Goal: Task Accomplishment & Management: Manage account settings

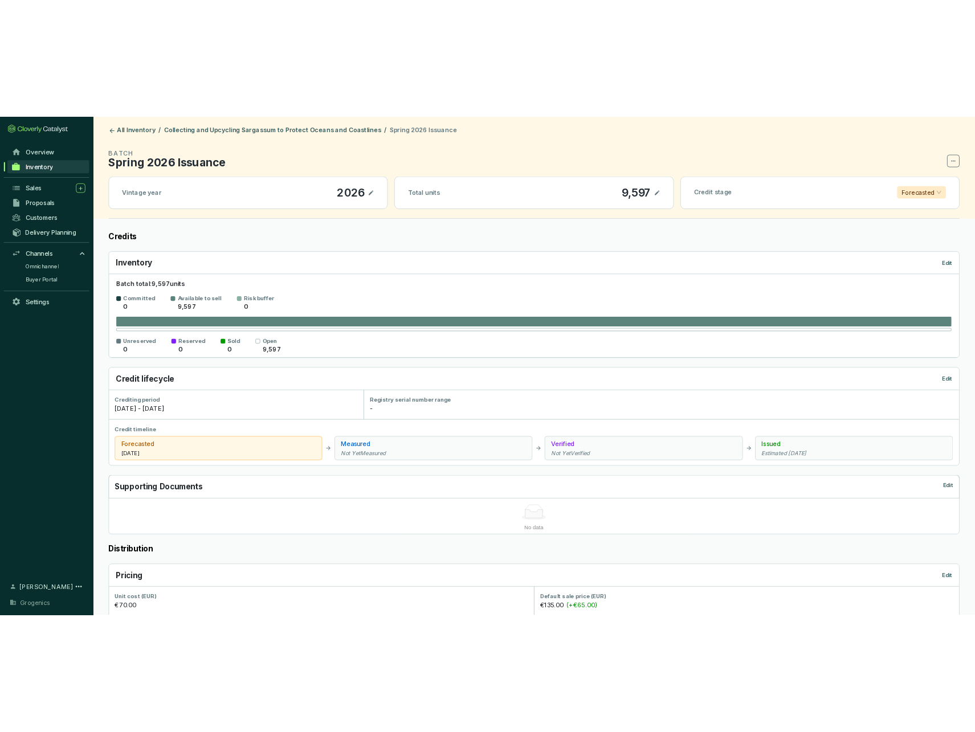
scroll to position [287, 0]
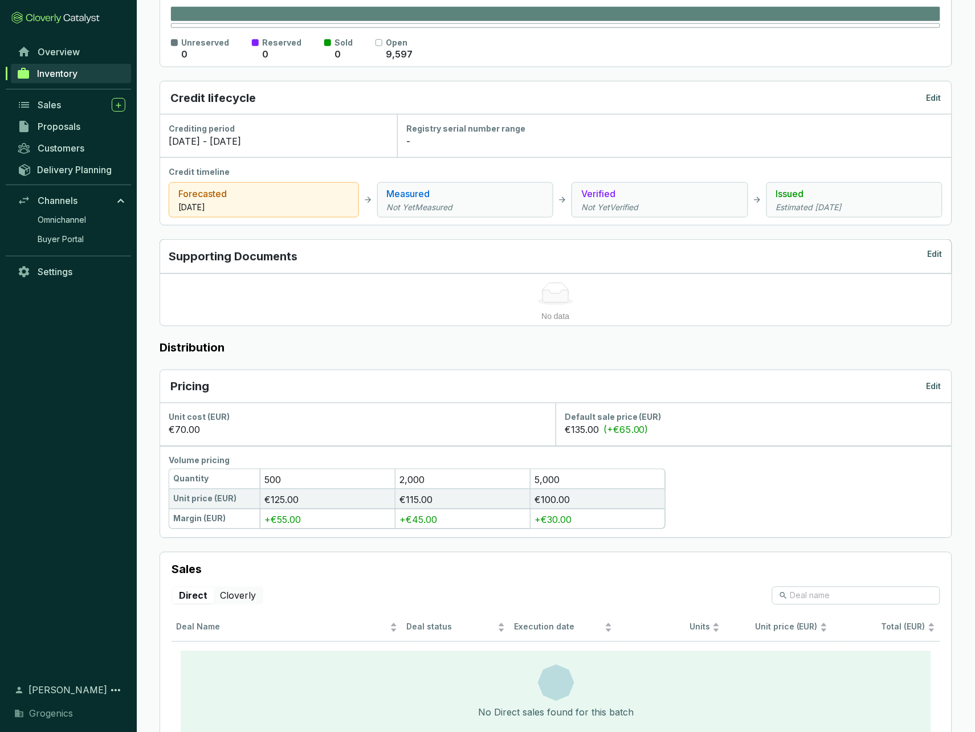
click at [934, 385] on p "Edit" at bounding box center [933, 386] width 15 height 11
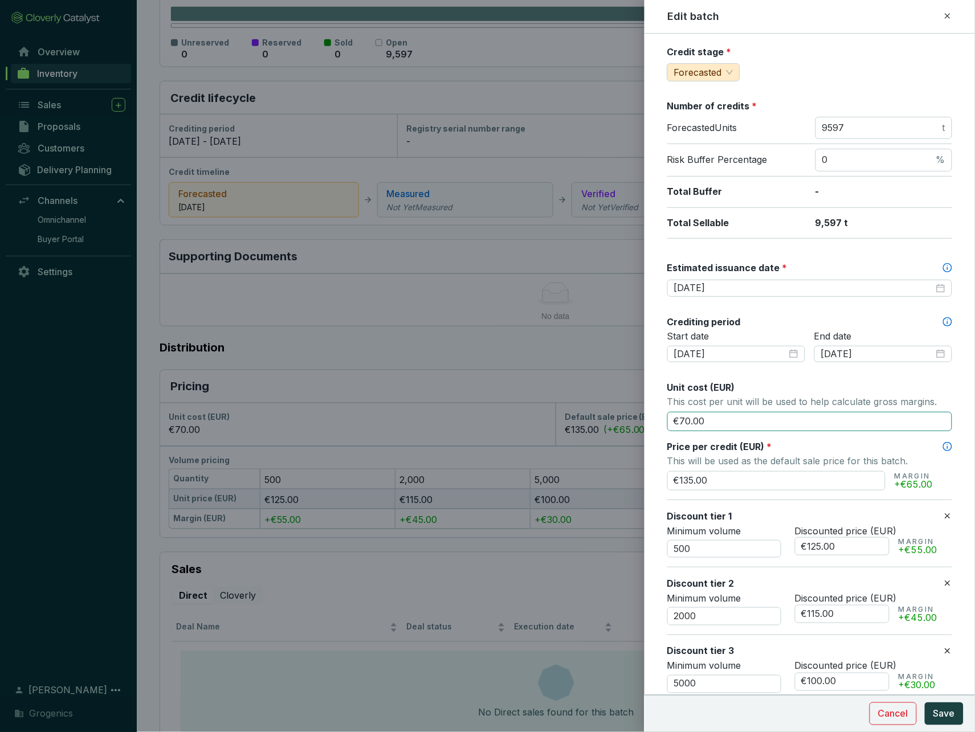
scroll to position [124, 0]
drag, startPoint x: 685, startPoint y: 476, endPoint x: 693, endPoint y: 476, distance: 7.4
click at [693, 476] on input "€135.00" at bounding box center [776, 480] width 218 height 19
drag, startPoint x: 693, startPoint y: 476, endPoint x: 679, endPoint y: 476, distance: 14.2
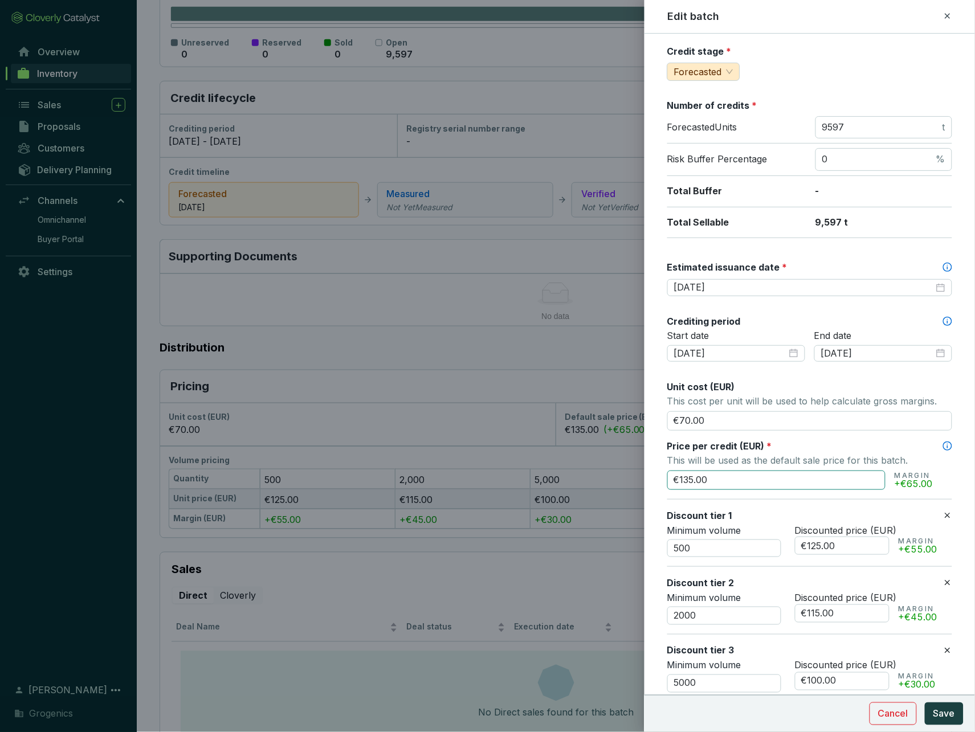
click at [679, 476] on input "€135.00" at bounding box center [776, 480] width 218 height 19
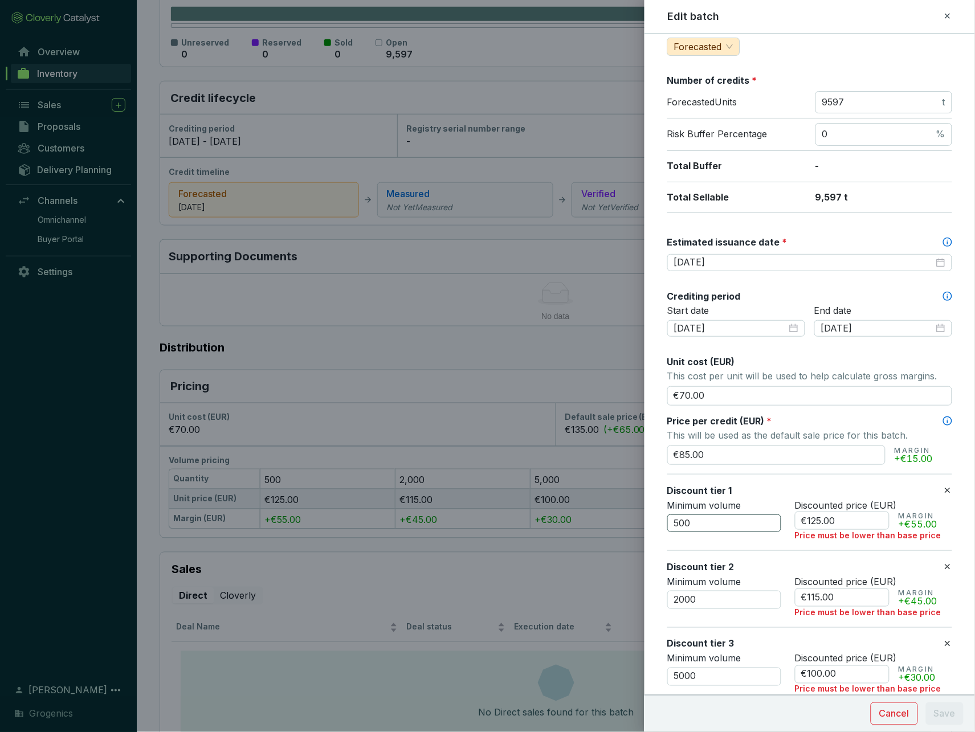
scroll to position [150, 0]
type input "€85.00"
click at [822, 517] on input "€125.00" at bounding box center [842, 519] width 95 height 18
drag, startPoint x: 822, startPoint y: 518, endPoint x: 810, endPoint y: 518, distance: 12.0
click at [810, 518] on input "€125.00" at bounding box center [842, 519] width 95 height 18
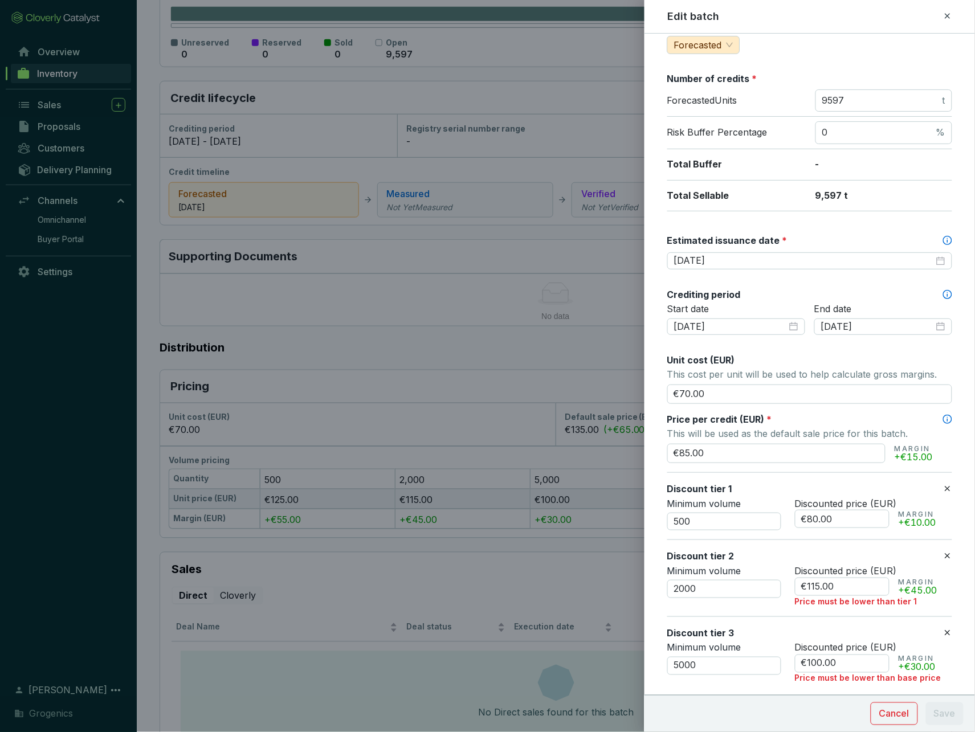
type input "€80.00"
click at [800, 533] on section "Discount tier 1 Minimum volume 500 Discounted price (EUR) €80.00 MARGIN +€10.00" at bounding box center [809, 506] width 285 height 68
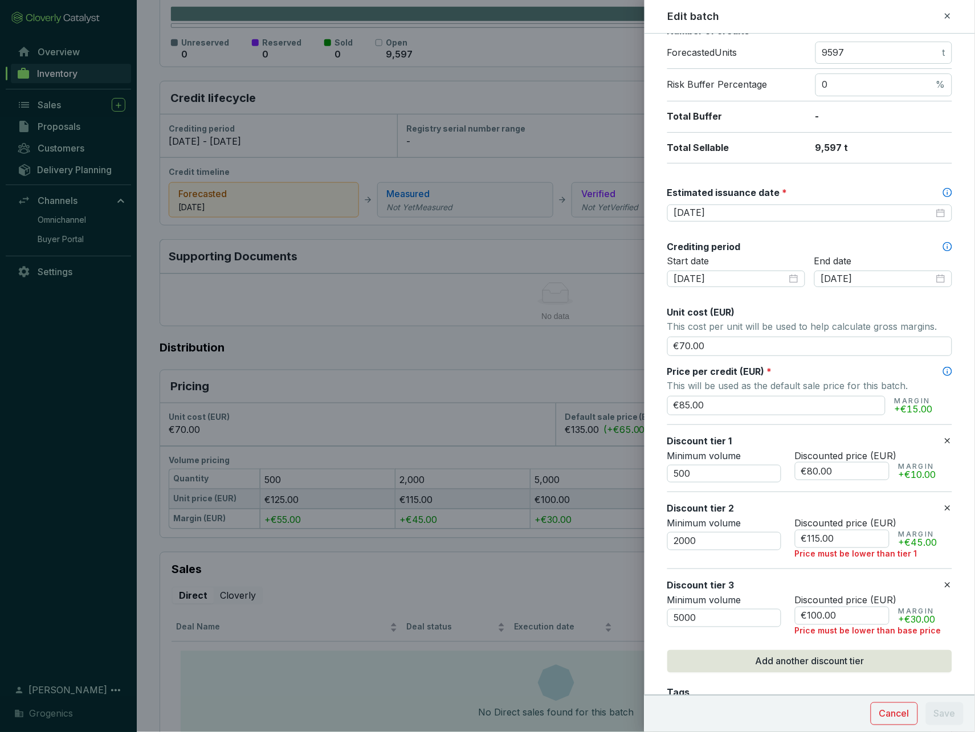
scroll to position [201, 0]
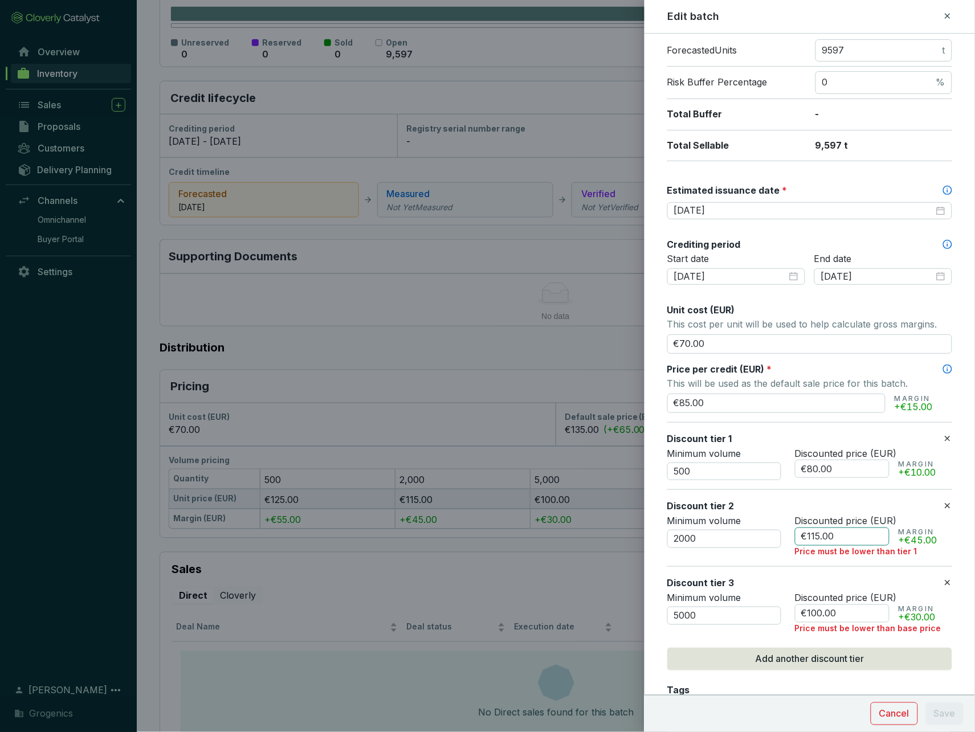
drag, startPoint x: 807, startPoint y: 537, endPoint x: 819, endPoint y: 537, distance: 12.0
click at [819, 537] on input "€115.00" at bounding box center [842, 537] width 95 height 18
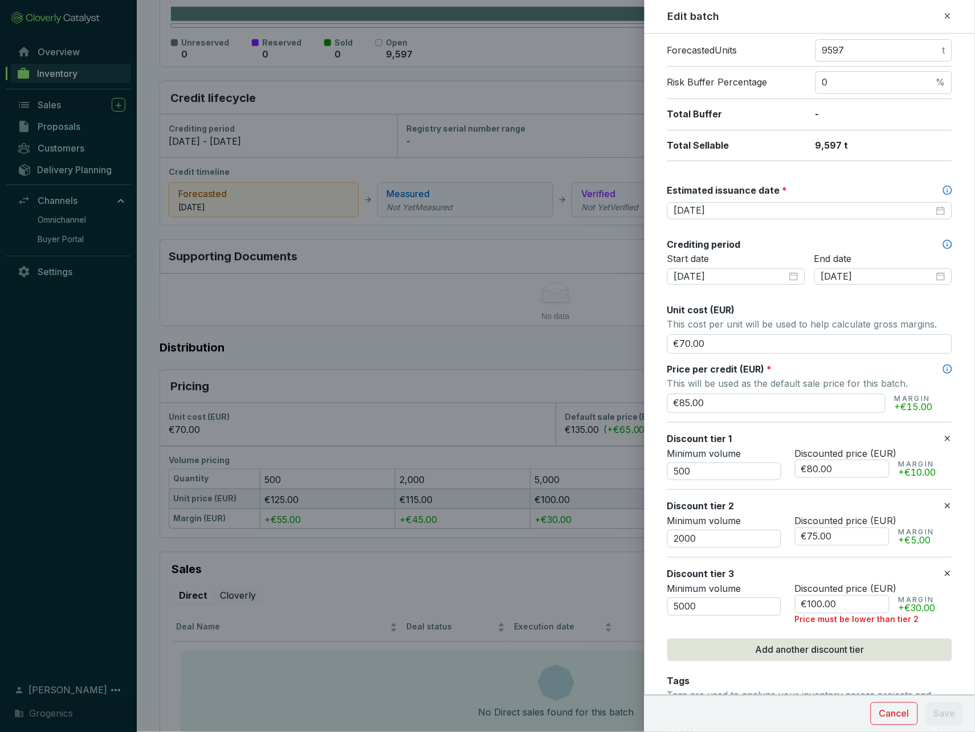
type input "€75.00"
click at [829, 556] on section "Discount tier 2 Minimum volume 2000 Discounted price (EUR) €75.00 MARGIN +€5.00" at bounding box center [809, 523] width 285 height 68
click at [820, 606] on input "€100.00" at bounding box center [842, 604] width 95 height 18
drag, startPoint x: 820, startPoint y: 606, endPoint x: 808, endPoint y: 606, distance: 12.0
click at [808, 606] on input "€100.00" at bounding box center [842, 604] width 95 height 18
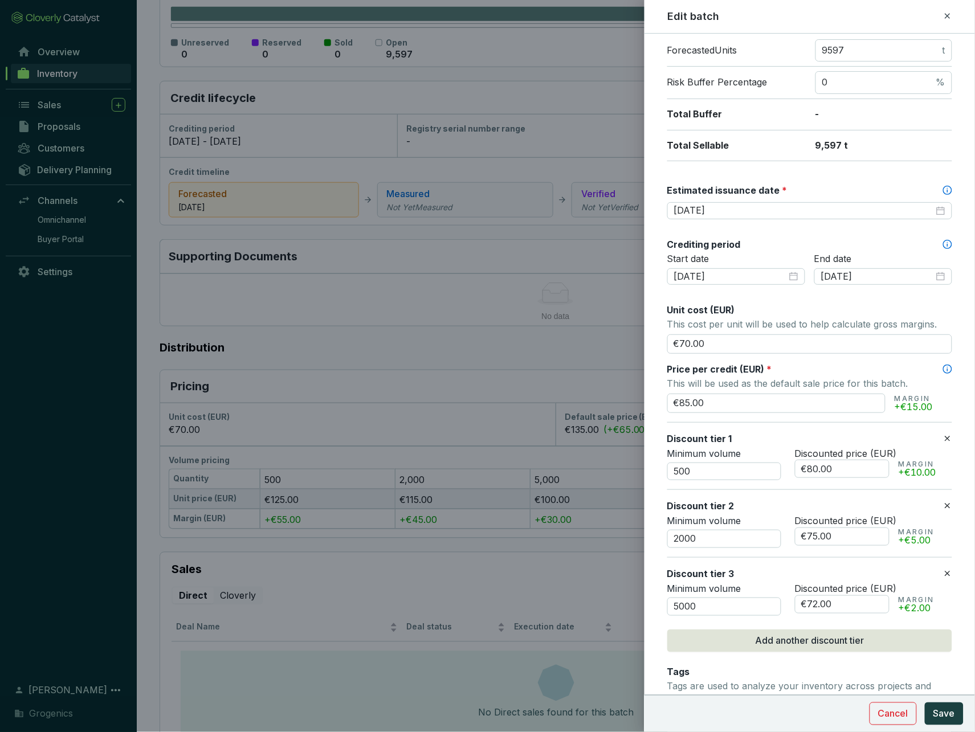
type input "€72.00"
click at [884, 621] on section "Discount tier 3 Minimum volume 5000 Discounted price (EUR) €72.00 MARGIN +€2.00" at bounding box center [809, 591] width 285 height 68
click at [950, 712] on span "Save" at bounding box center [944, 714] width 22 height 14
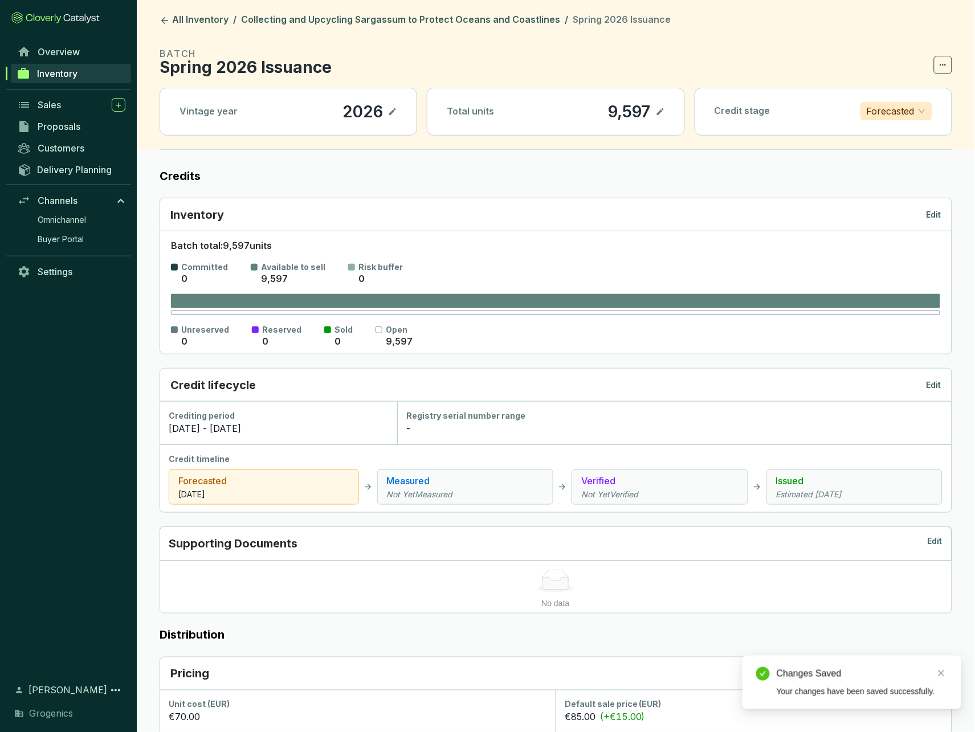
scroll to position [0, 0]
click at [186, 19] on link "All Inventory" at bounding box center [193, 21] width 73 height 14
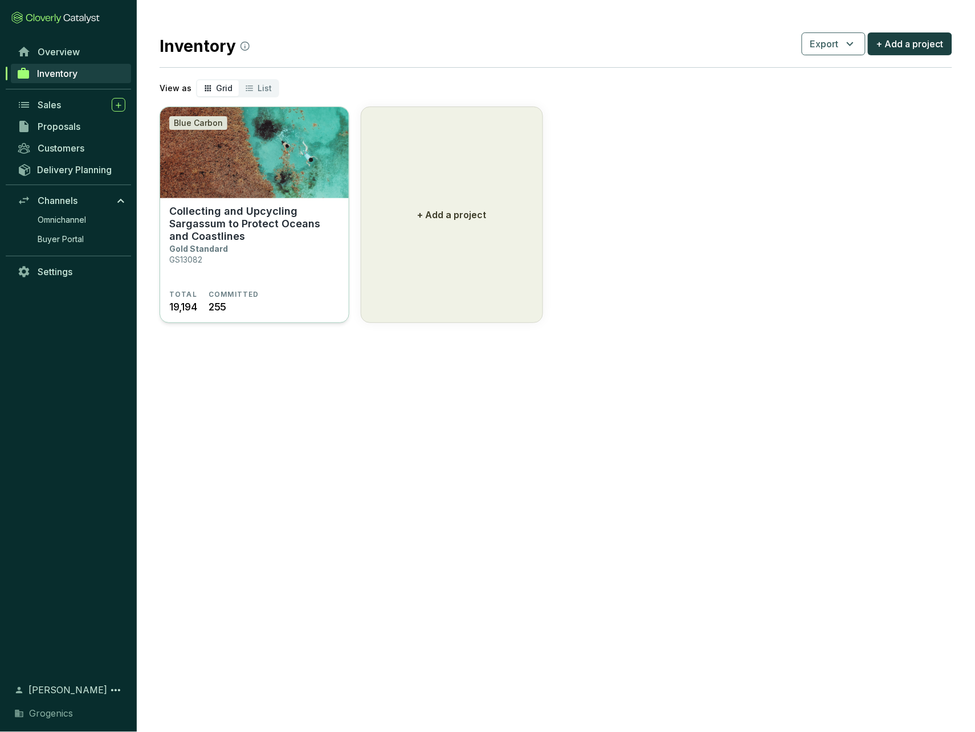
click at [234, 150] on img at bounding box center [254, 152] width 189 height 91
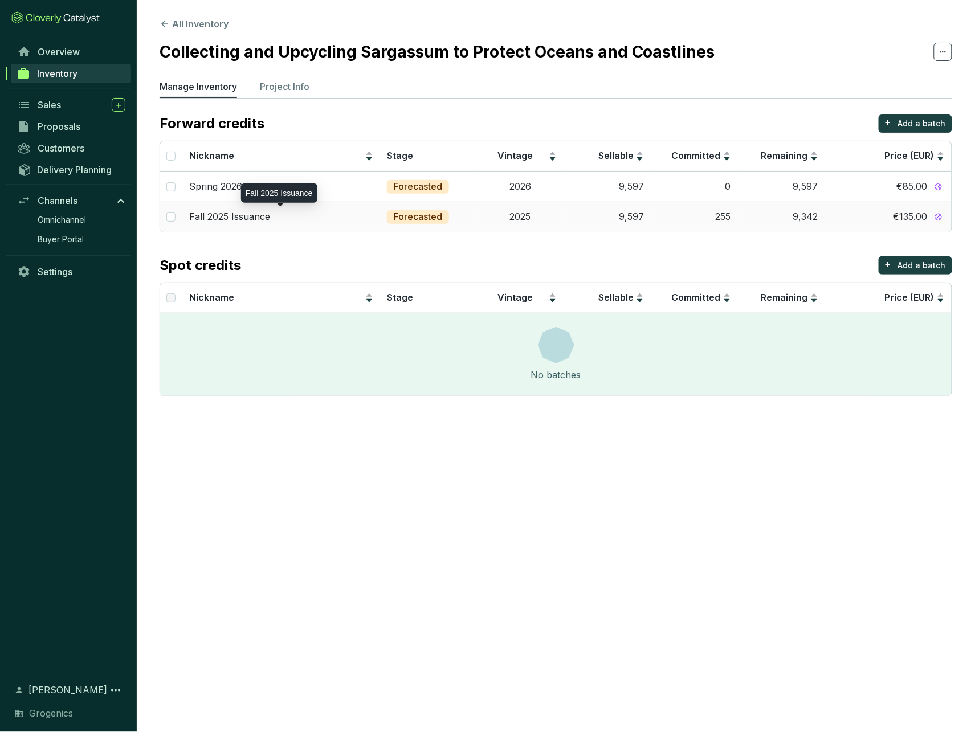
click at [235, 214] on p "Fall 2025 Issuance" at bounding box center [229, 217] width 81 height 13
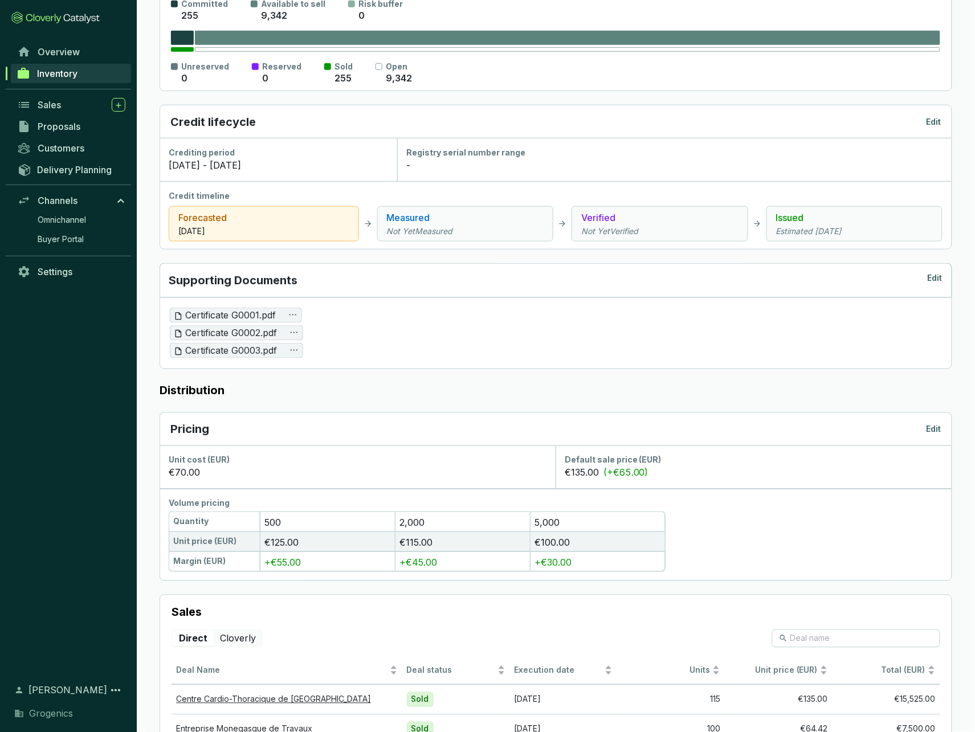
scroll to position [268, 0]
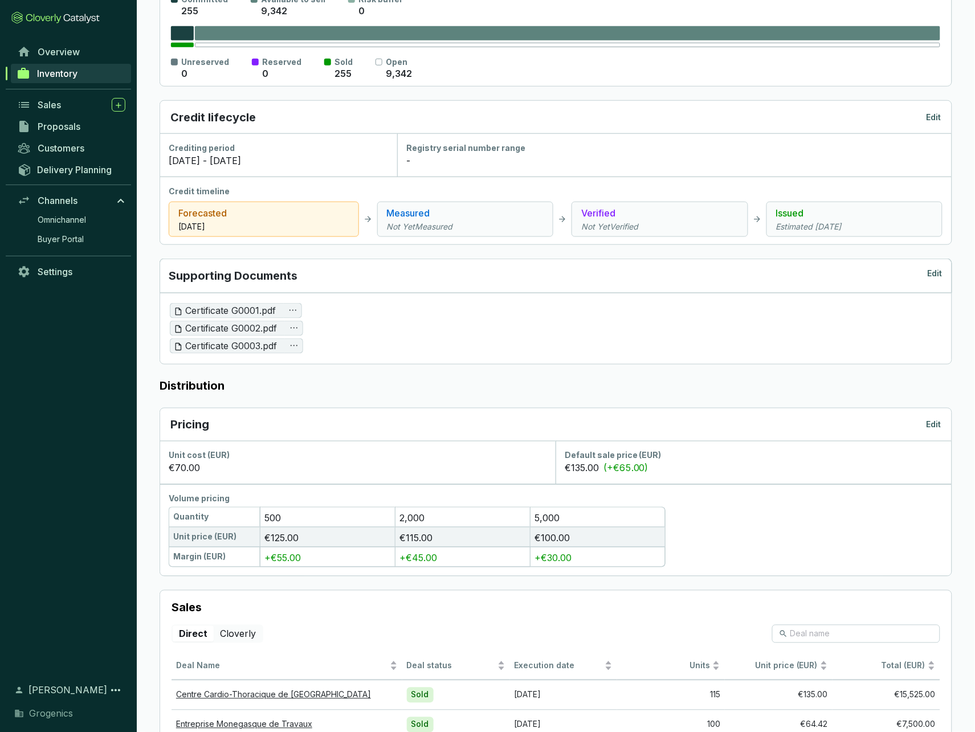
click at [933, 423] on p "Edit" at bounding box center [933, 424] width 15 height 11
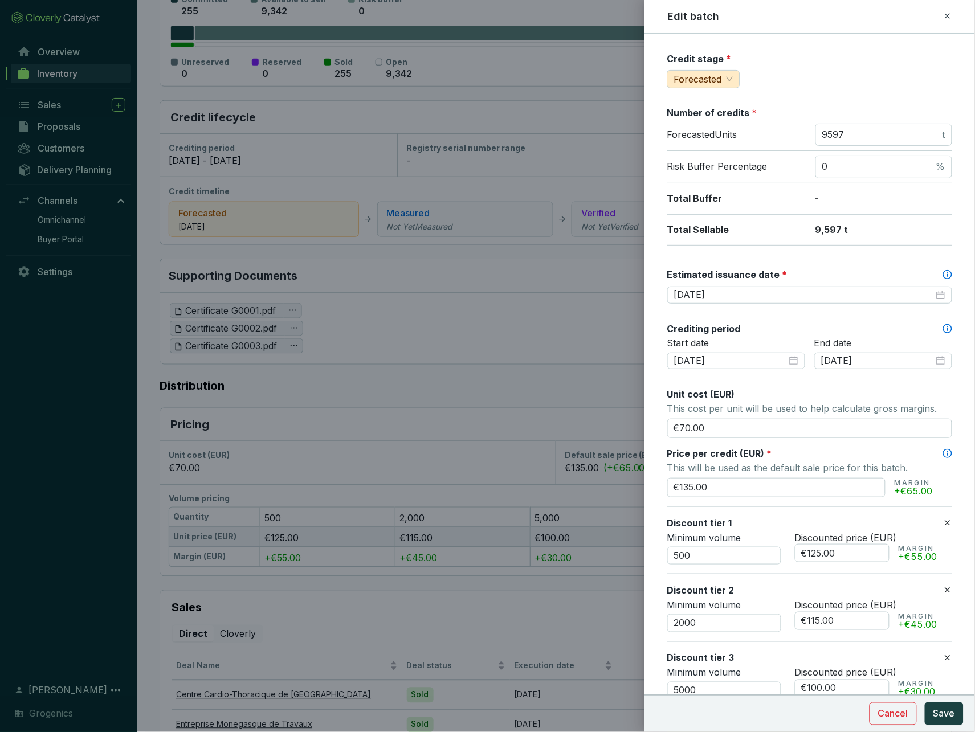
scroll to position [118, 0]
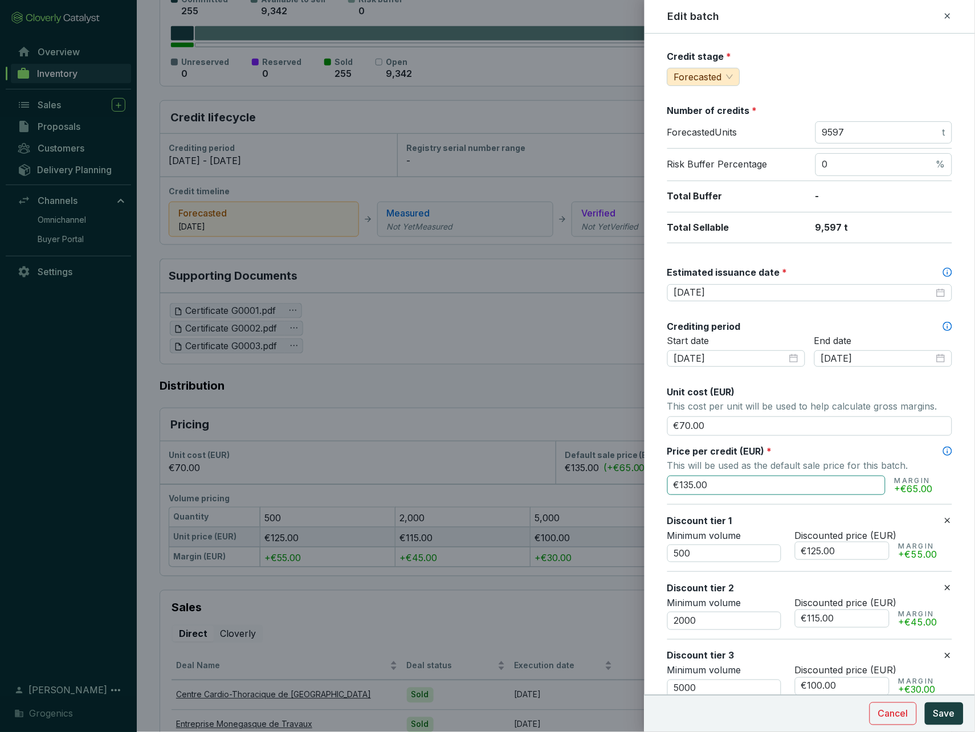
drag, startPoint x: 680, startPoint y: 481, endPoint x: 693, endPoint y: 481, distance: 12.5
click at [693, 481] on input "€135.00" at bounding box center [776, 485] width 218 height 19
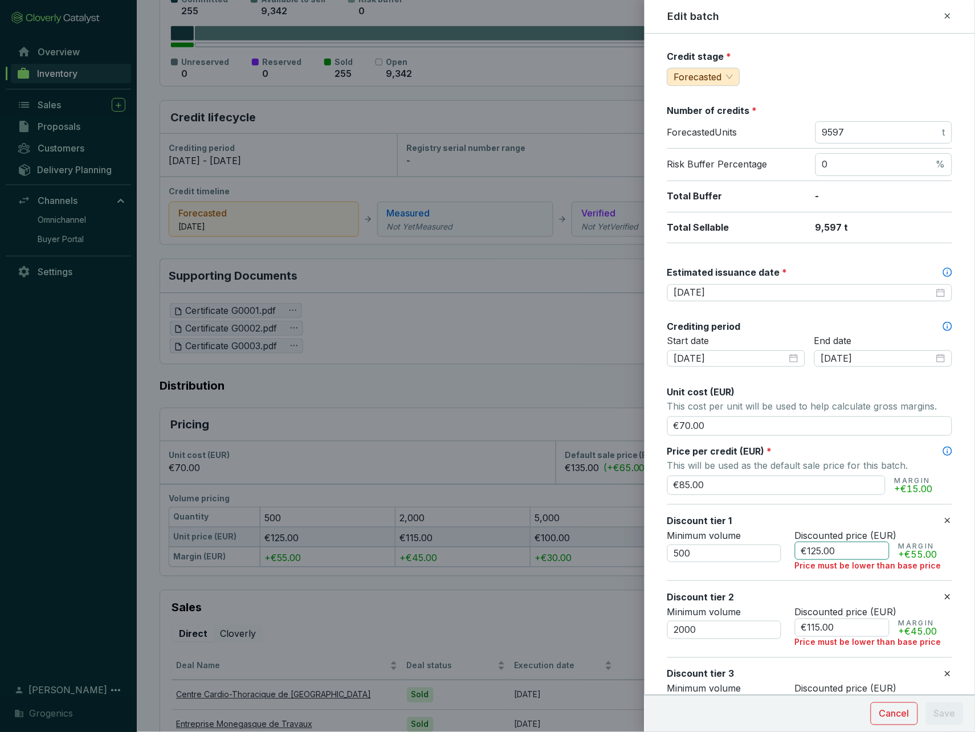
type input "€85.00"
click at [813, 551] on input "€125.00" at bounding box center [842, 551] width 95 height 18
drag, startPoint x: 820, startPoint y: 549, endPoint x: 808, endPoint y: 549, distance: 12.0
click at [808, 549] on input "€125.00" at bounding box center [842, 551] width 95 height 18
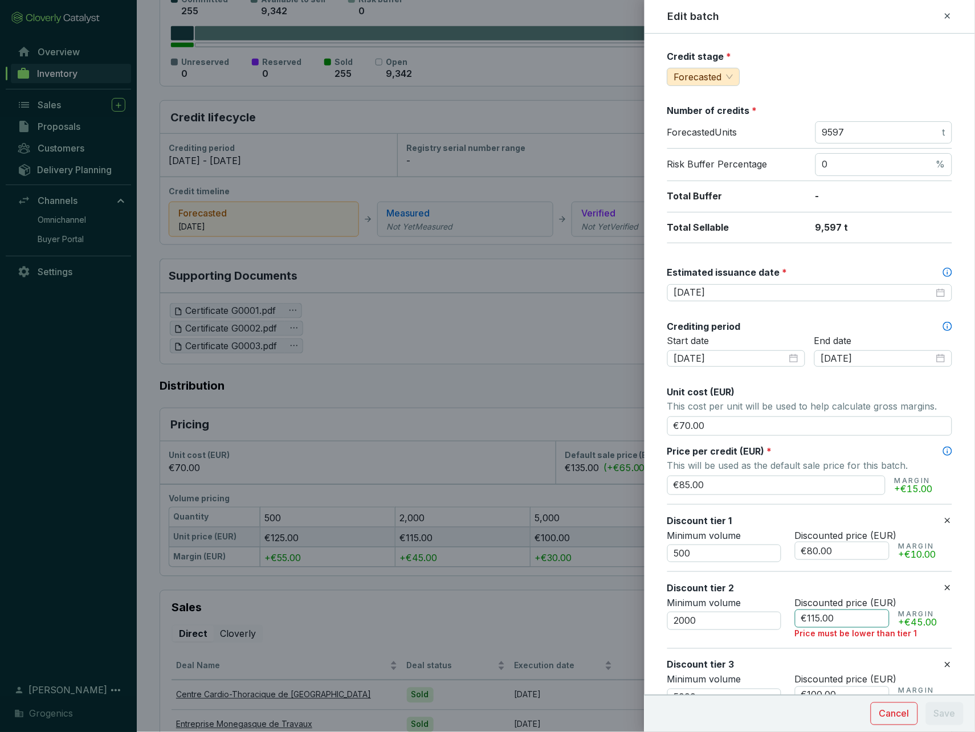
type input "€80.00"
click at [811, 622] on input "€115.00" at bounding box center [842, 619] width 95 height 18
drag, startPoint x: 808, startPoint y: 620, endPoint x: 818, endPoint y: 620, distance: 9.7
click at [818, 620] on input "€115.00" at bounding box center [842, 619] width 95 height 18
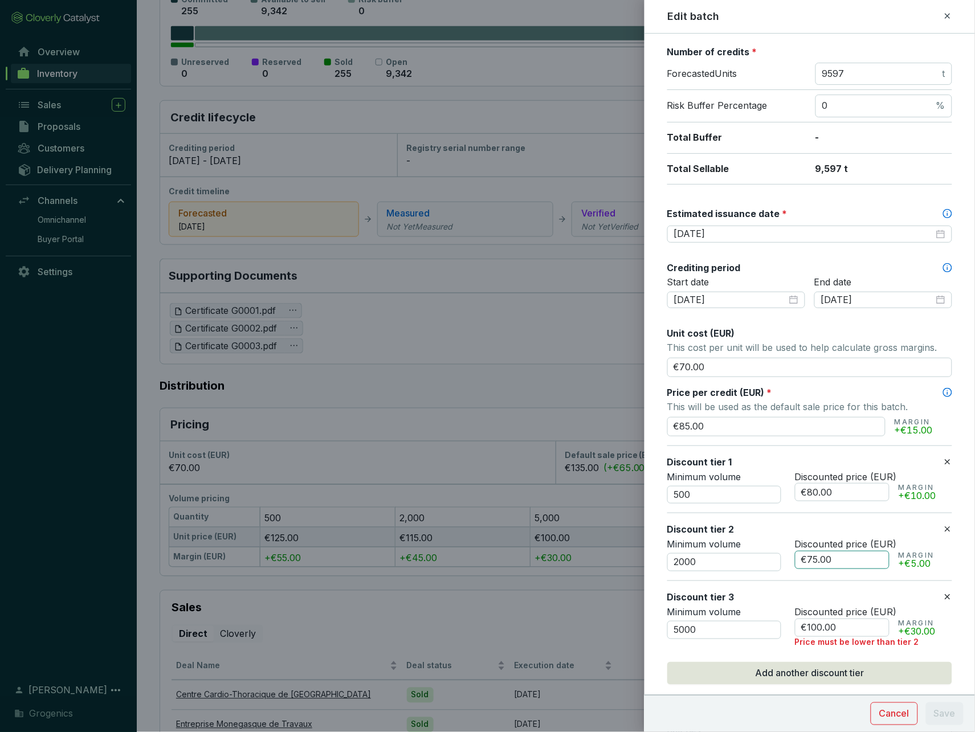
scroll to position [199, 0]
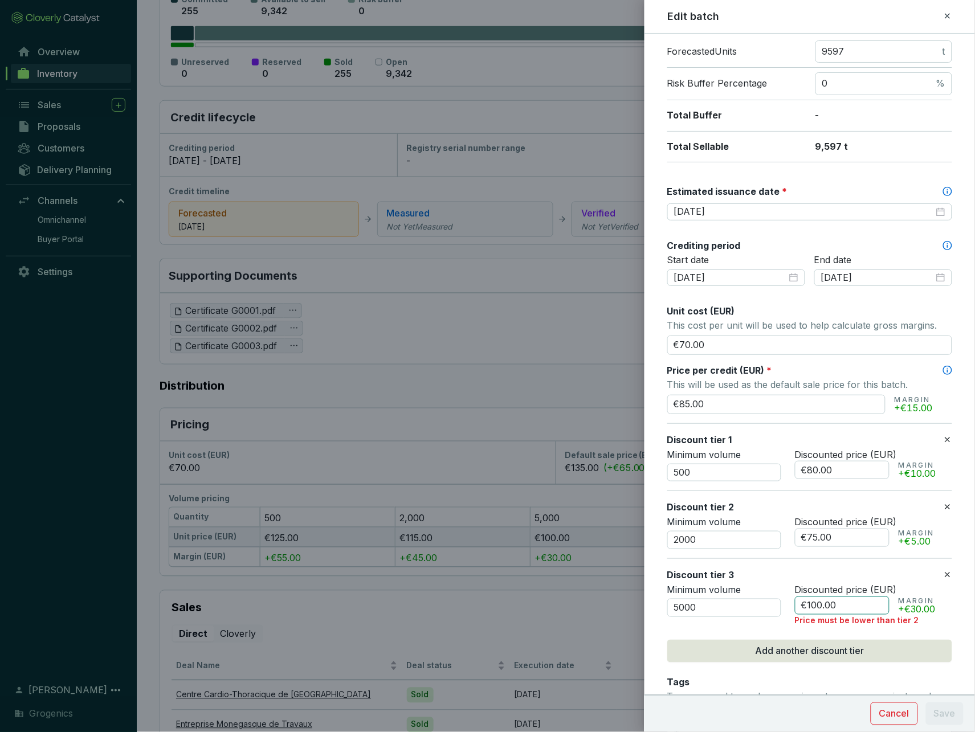
type input "€75.00"
click at [816, 611] on input "€100.00" at bounding box center [842, 605] width 95 height 18
drag, startPoint x: 822, startPoint y: 610, endPoint x: 807, endPoint y: 610, distance: 14.3
click at [807, 610] on input "€100.00" at bounding box center [842, 605] width 95 height 18
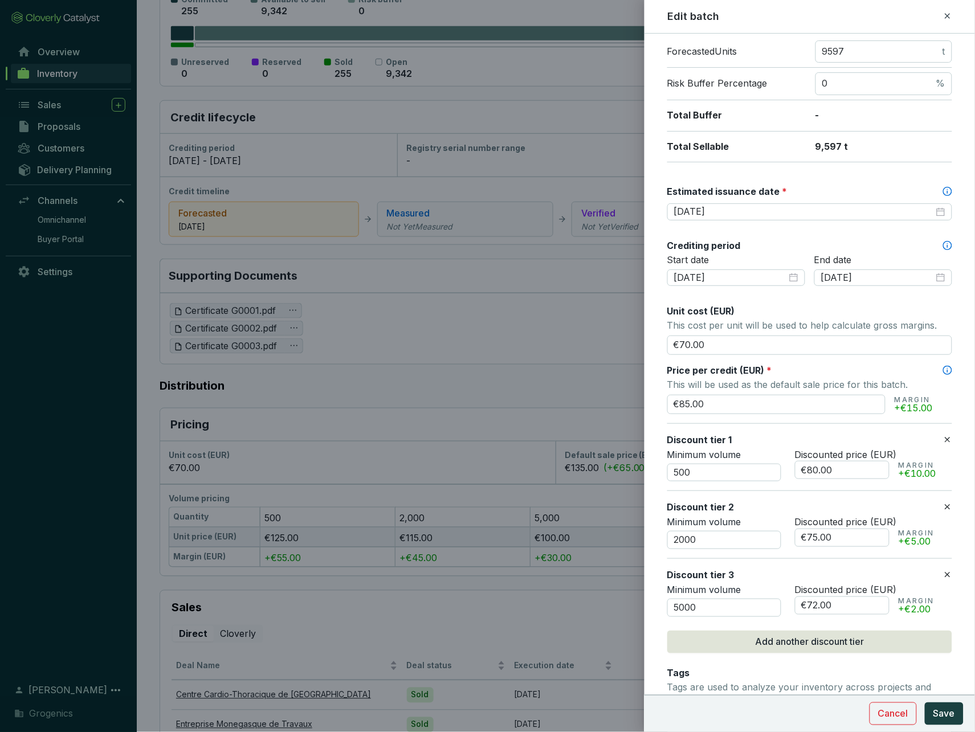
type input "€72.00"
click at [876, 626] on section "Discount tier 3 Minimum volume 5000 Discounted price (EUR) €72.00 MARGIN +€2.00" at bounding box center [809, 592] width 285 height 68
click at [950, 715] on span "Save" at bounding box center [944, 714] width 22 height 14
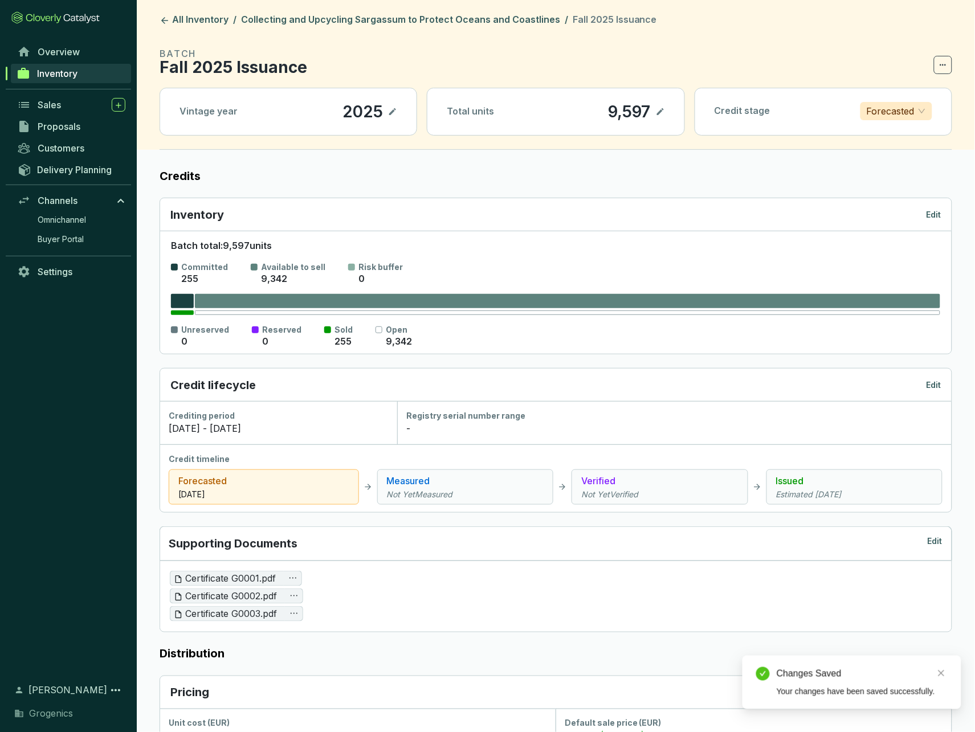
scroll to position [0, 0]
click at [193, 14] on link "All Inventory" at bounding box center [193, 21] width 73 height 14
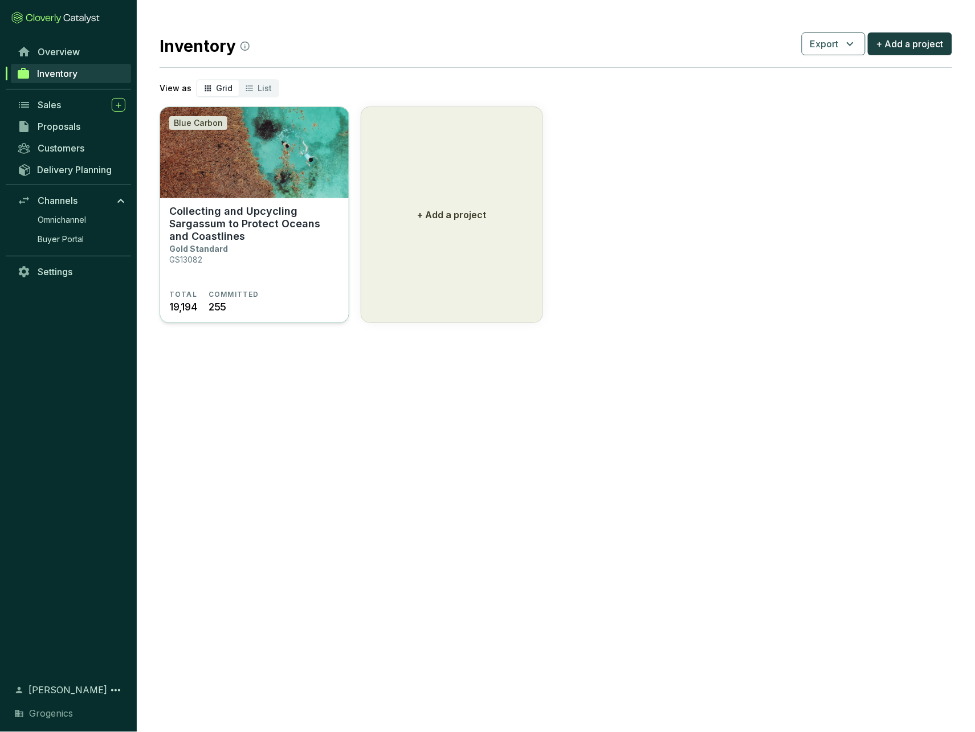
click at [284, 175] on img at bounding box center [254, 152] width 189 height 91
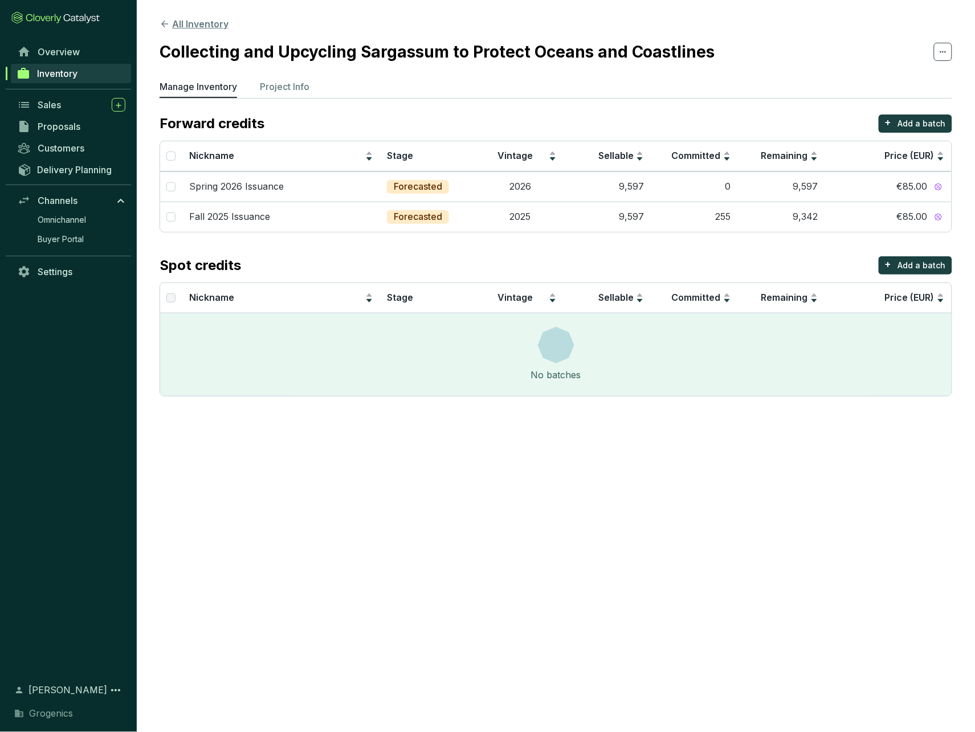
click at [165, 23] on icon at bounding box center [165, 24] width 10 height 10
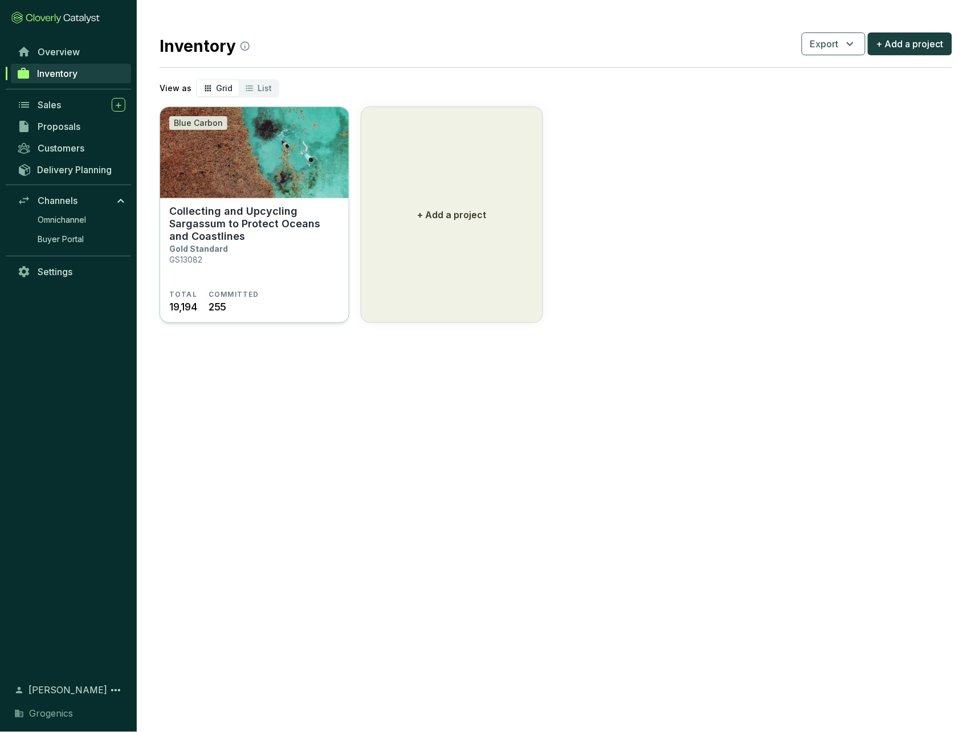
click at [268, 165] on img at bounding box center [254, 152] width 189 height 91
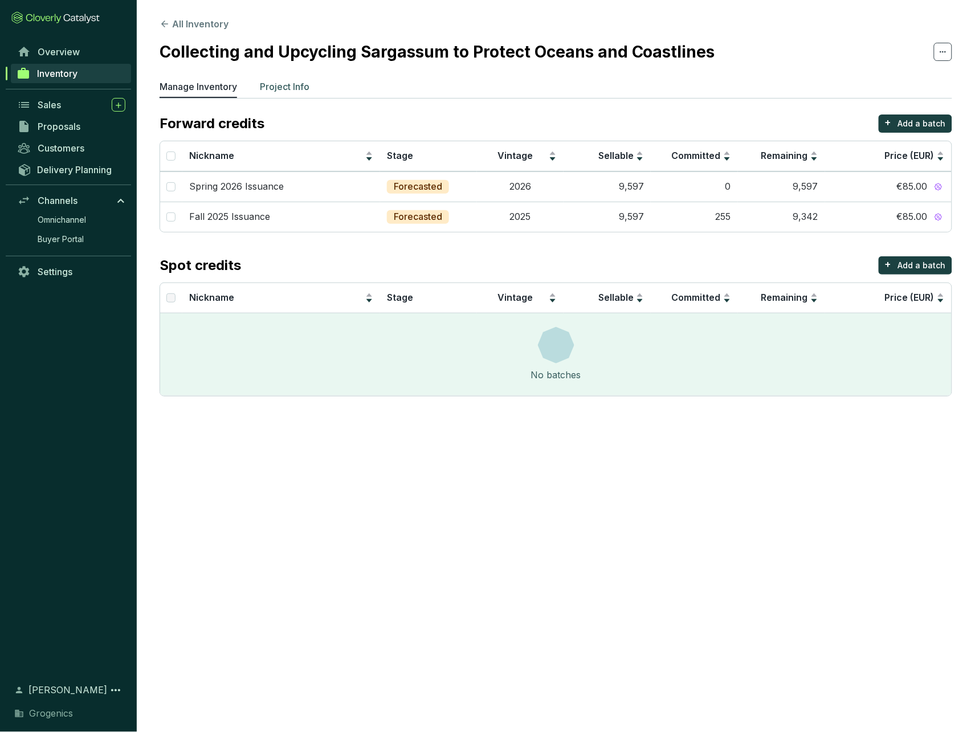
click at [290, 90] on p "Project Info" at bounding box center [285, 87] width 50 height 14
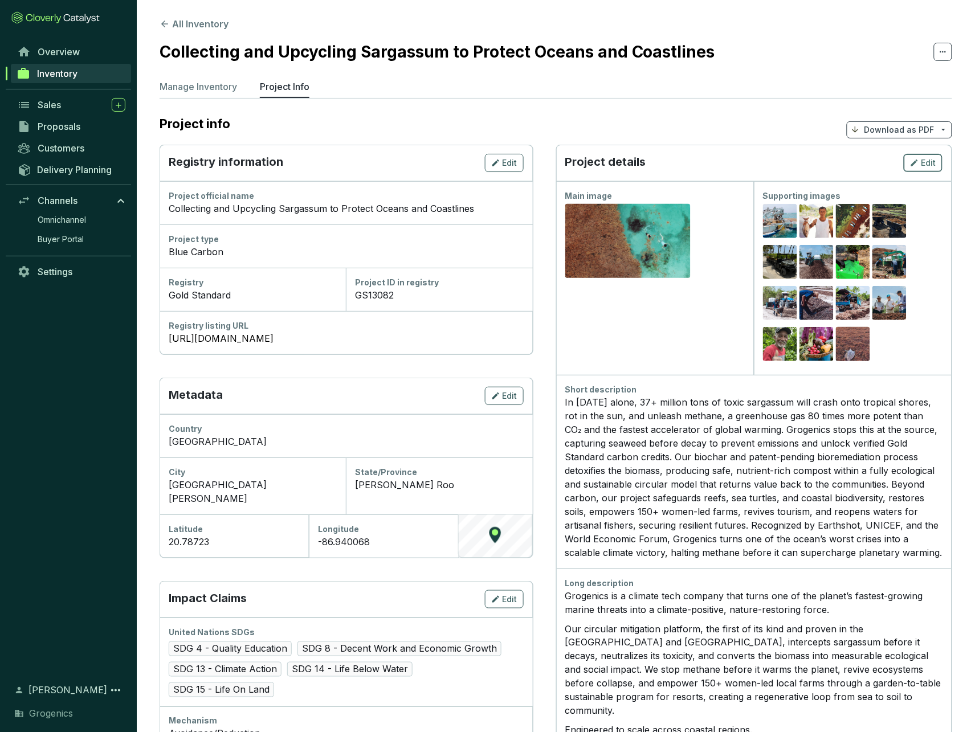
click at [922, 162] on span "Edit" at bounding box center [928, 162] width 15 height 11
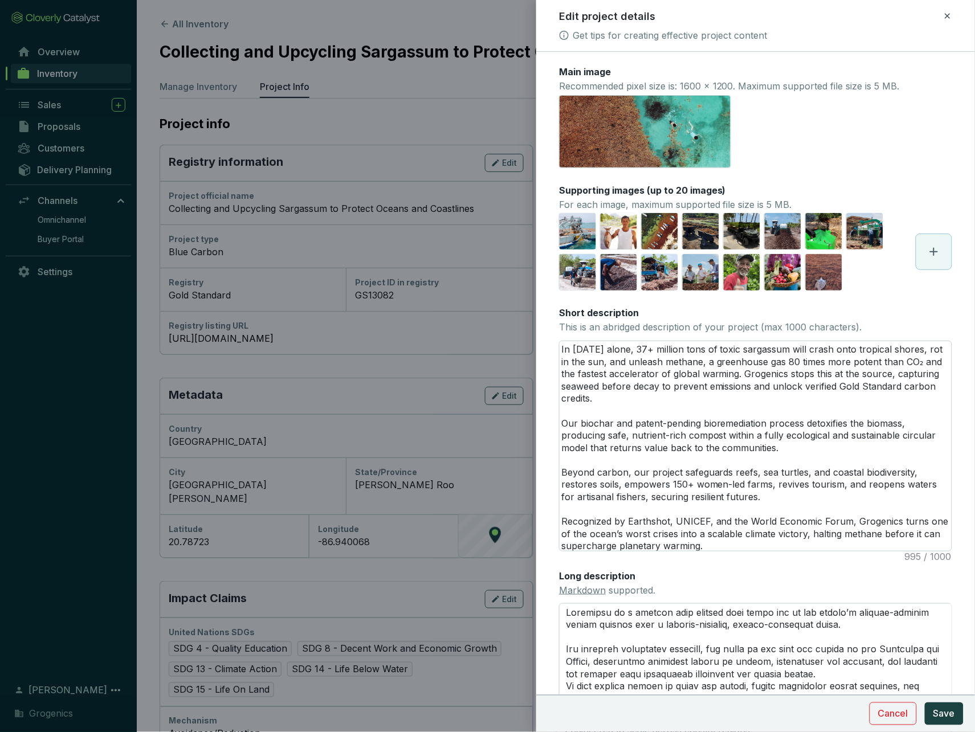
click at [932, 251] on icon at bounding box center [934, 252] width 8 height 8
click at [673, 36] on link "Get tips for creating effective project content" at bounding box center [670, 35] width 194 height 14
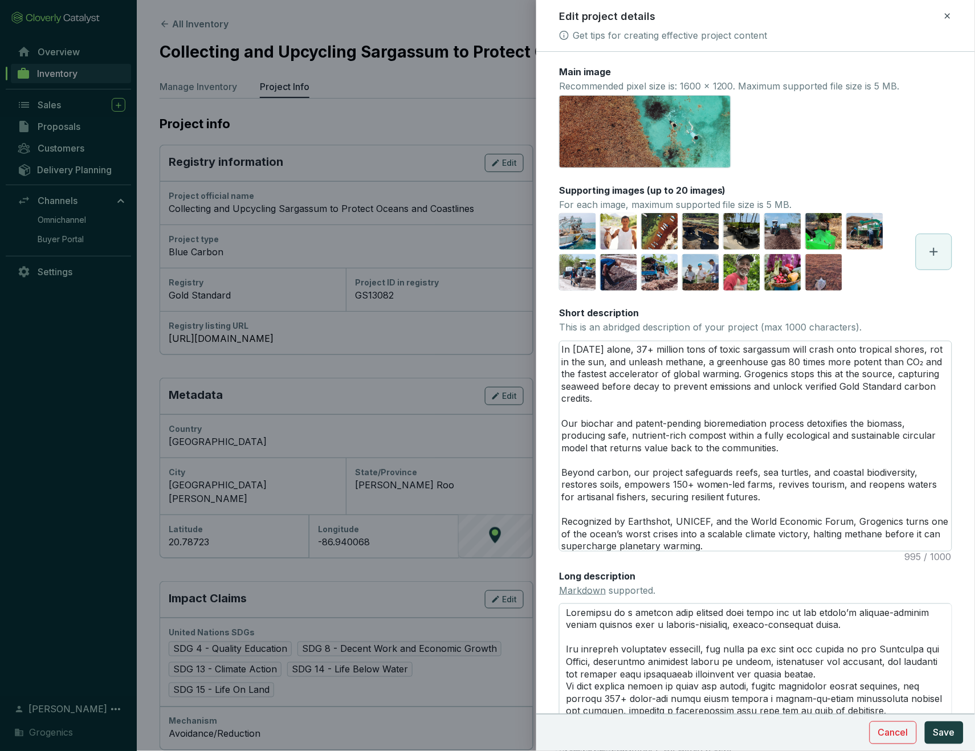
click at [946, 17] on icon at bounding box center [947, 16] width 9 height 14
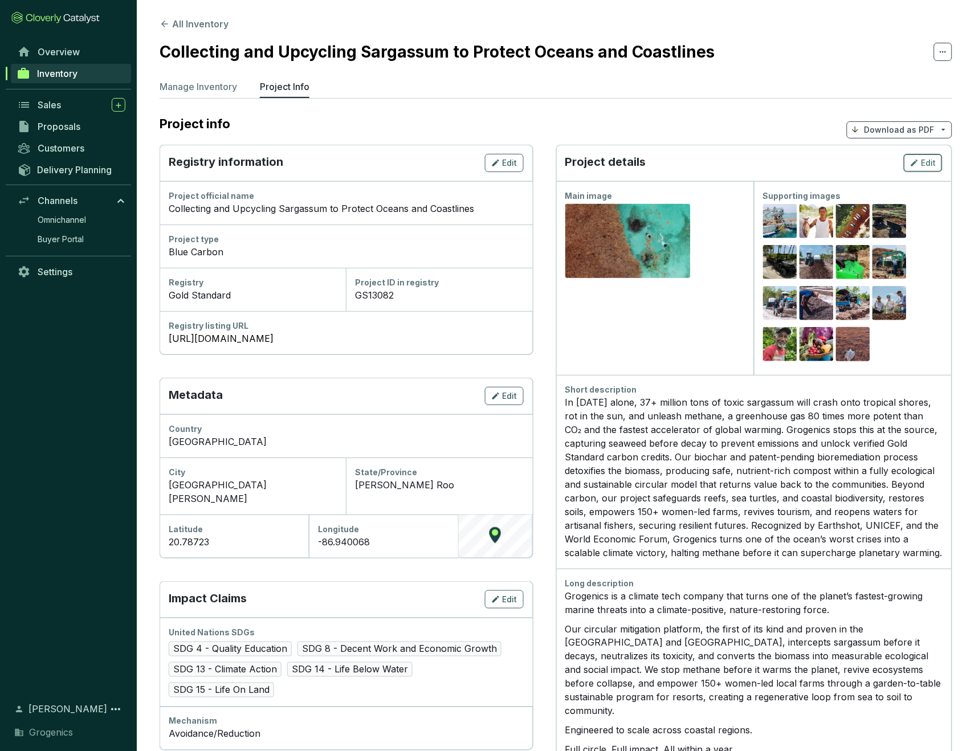
click at [922, 159] on span "Edit" at bounding box center [928, 162] width 15 height 11
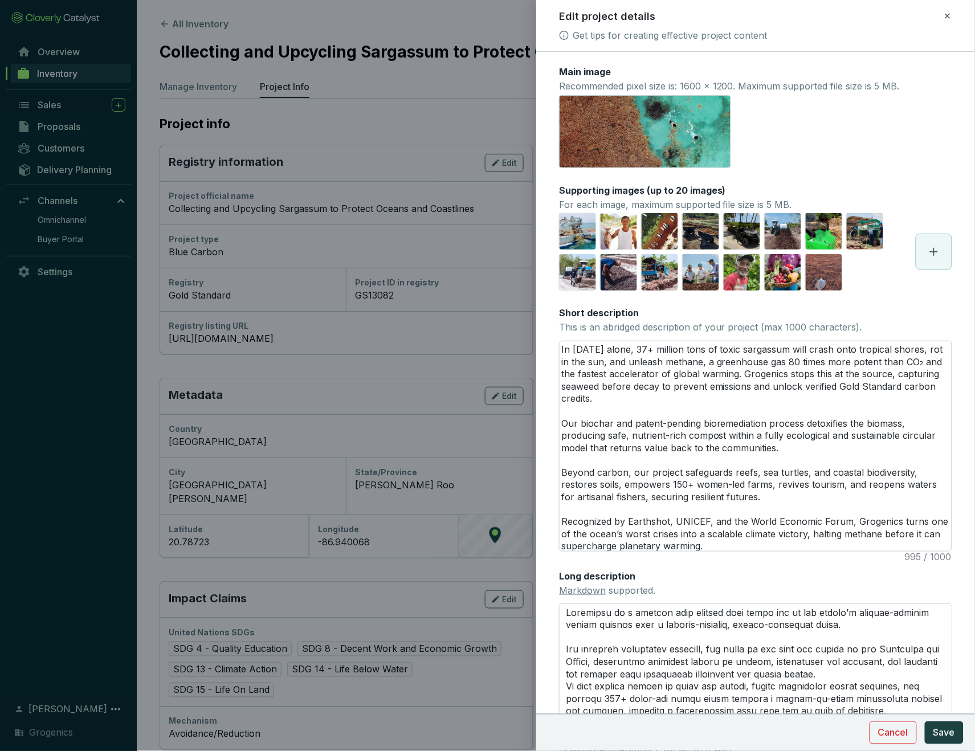
click at [935, 251] on icon at bounding box center [934, 252] width 8 height 8
click at [709, 34] on link "Get tips for creating effective project content" at bounding box center [670, 35] width 194 height 14
